Goal: Book appointment/travel/reservation

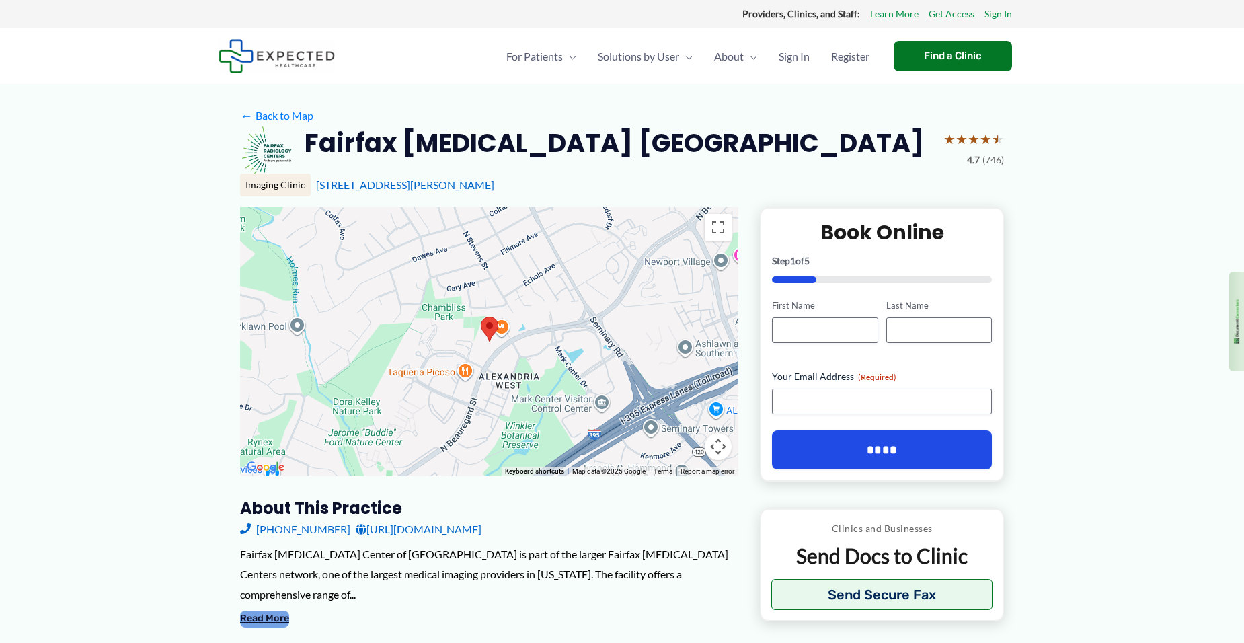
click at [253, 610] on button "Read More" at bounding box center [264, 618] width 49 height 16
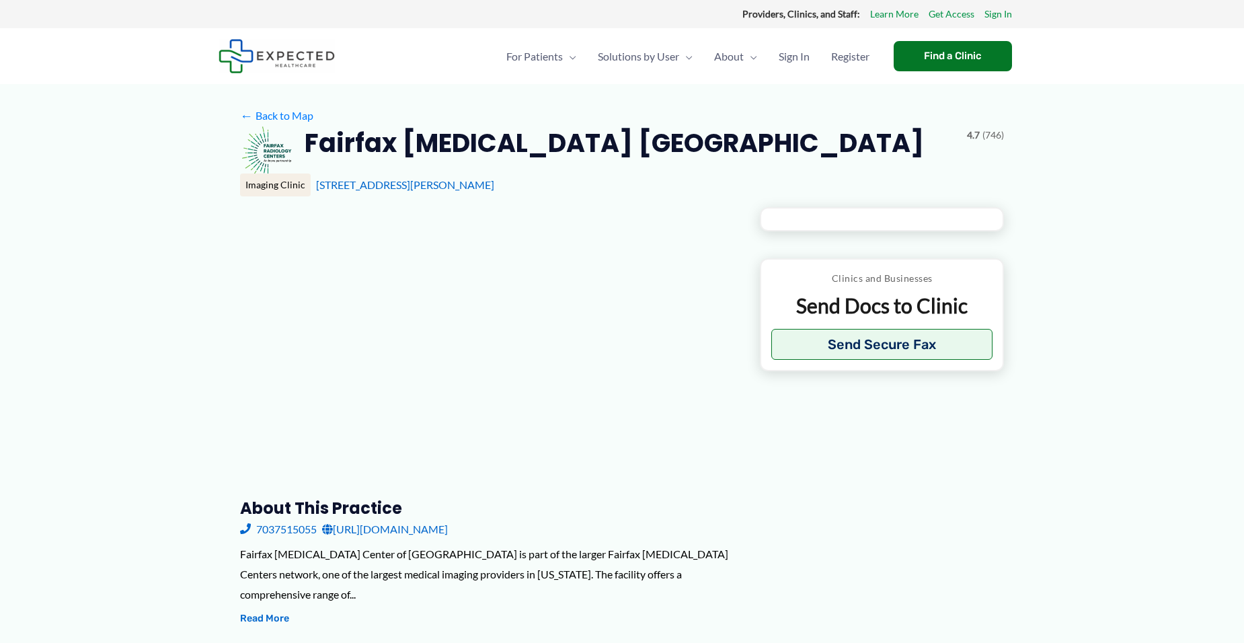
type input "**********"
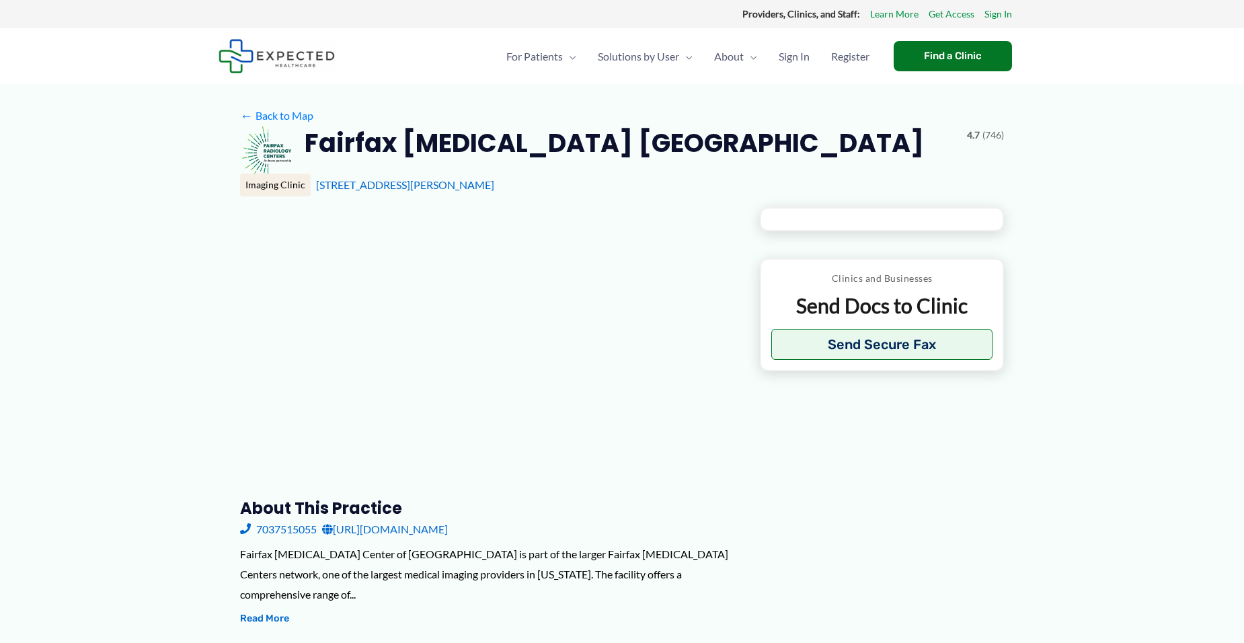
type input "**********"
